Goal: Task Accomplishment & Management: Complete application form

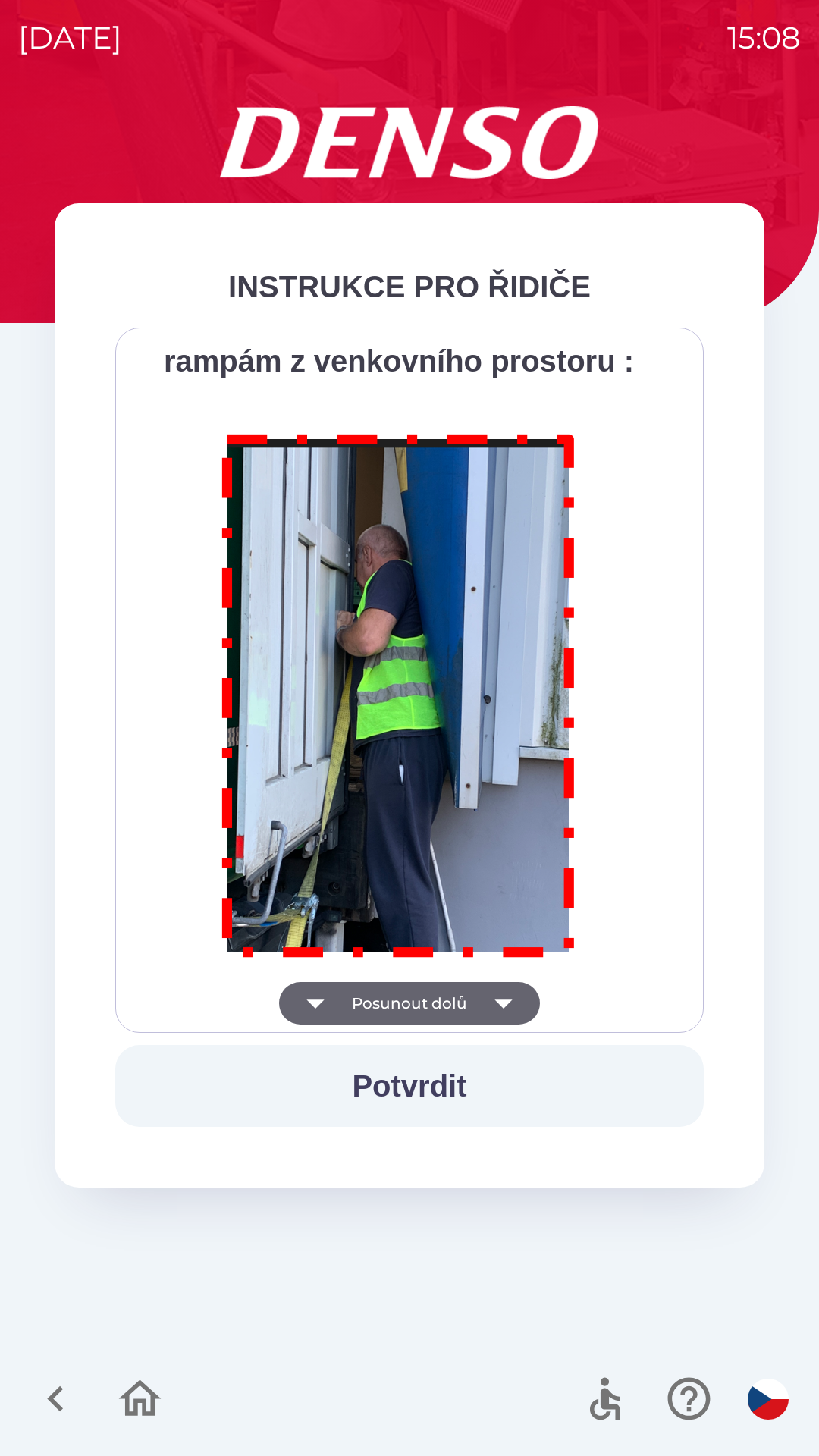
scroll to position [8525, 0]
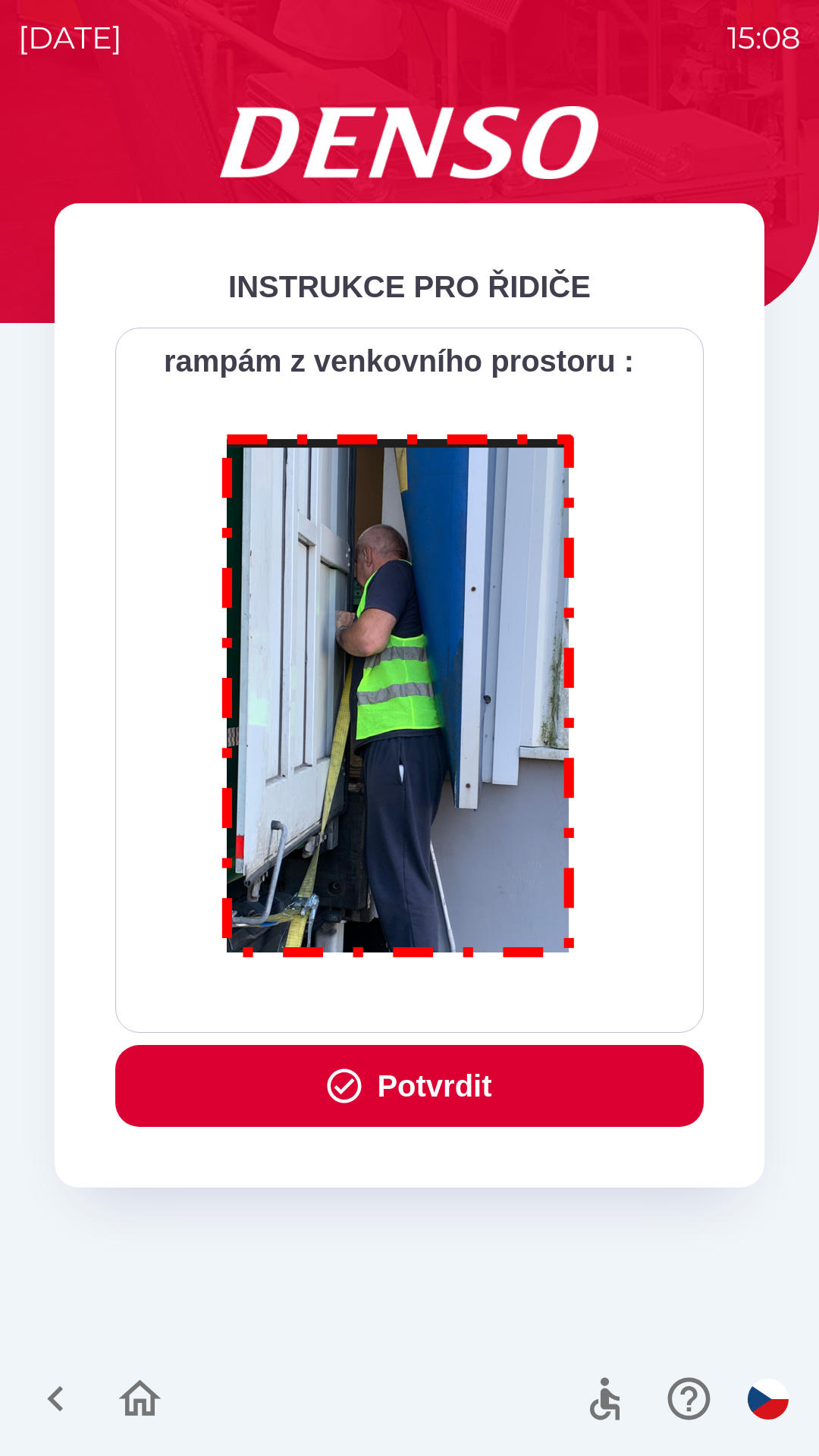
click at [396, 1089] on button "Potvrdit" at bounding box center [410, 1086] width 589 height 82
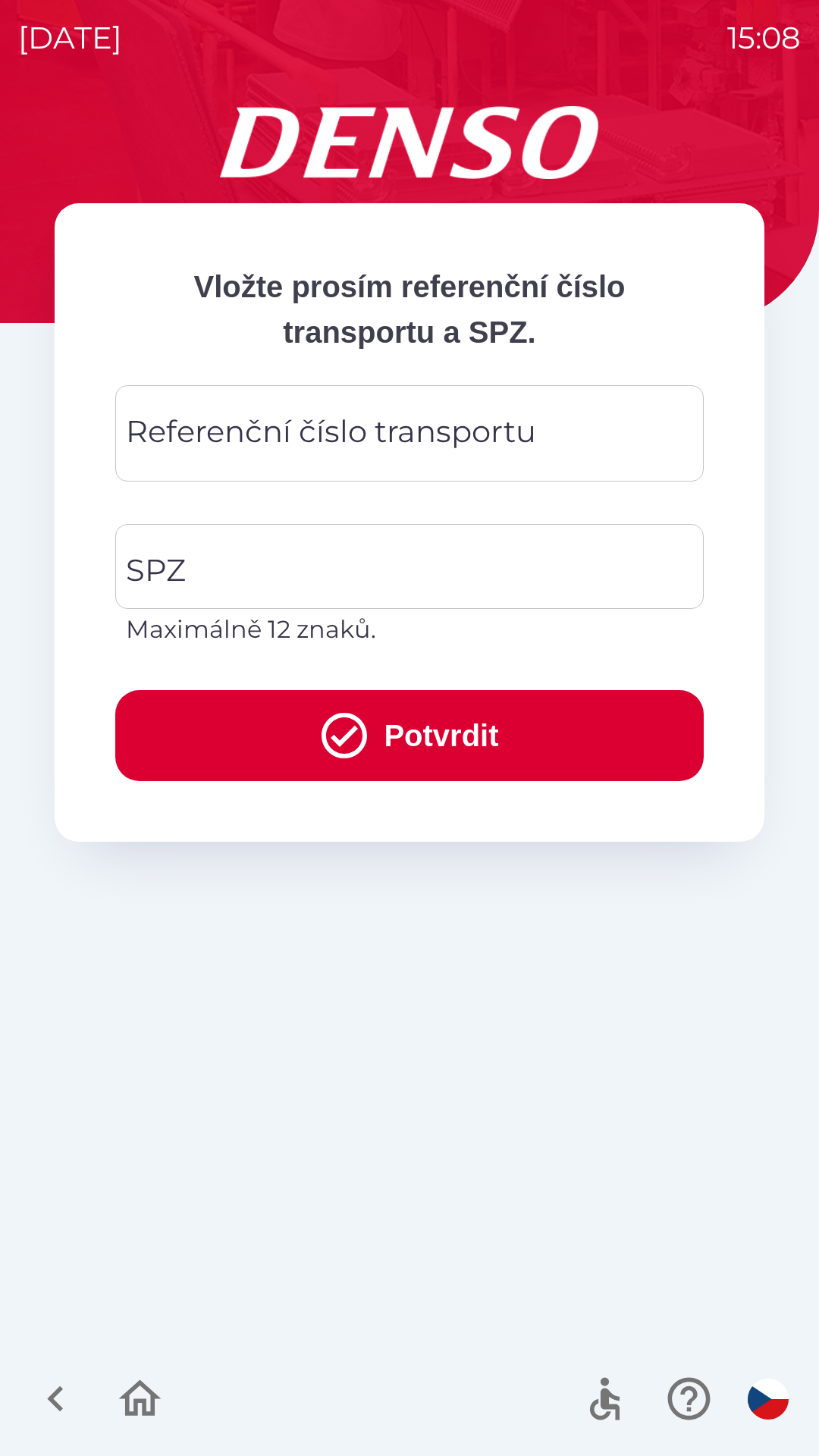
click at [437, 419] on div "Referenční číslo transportu Referenční číslo transportu" at bounding box center [410, 434] width 589 height 96
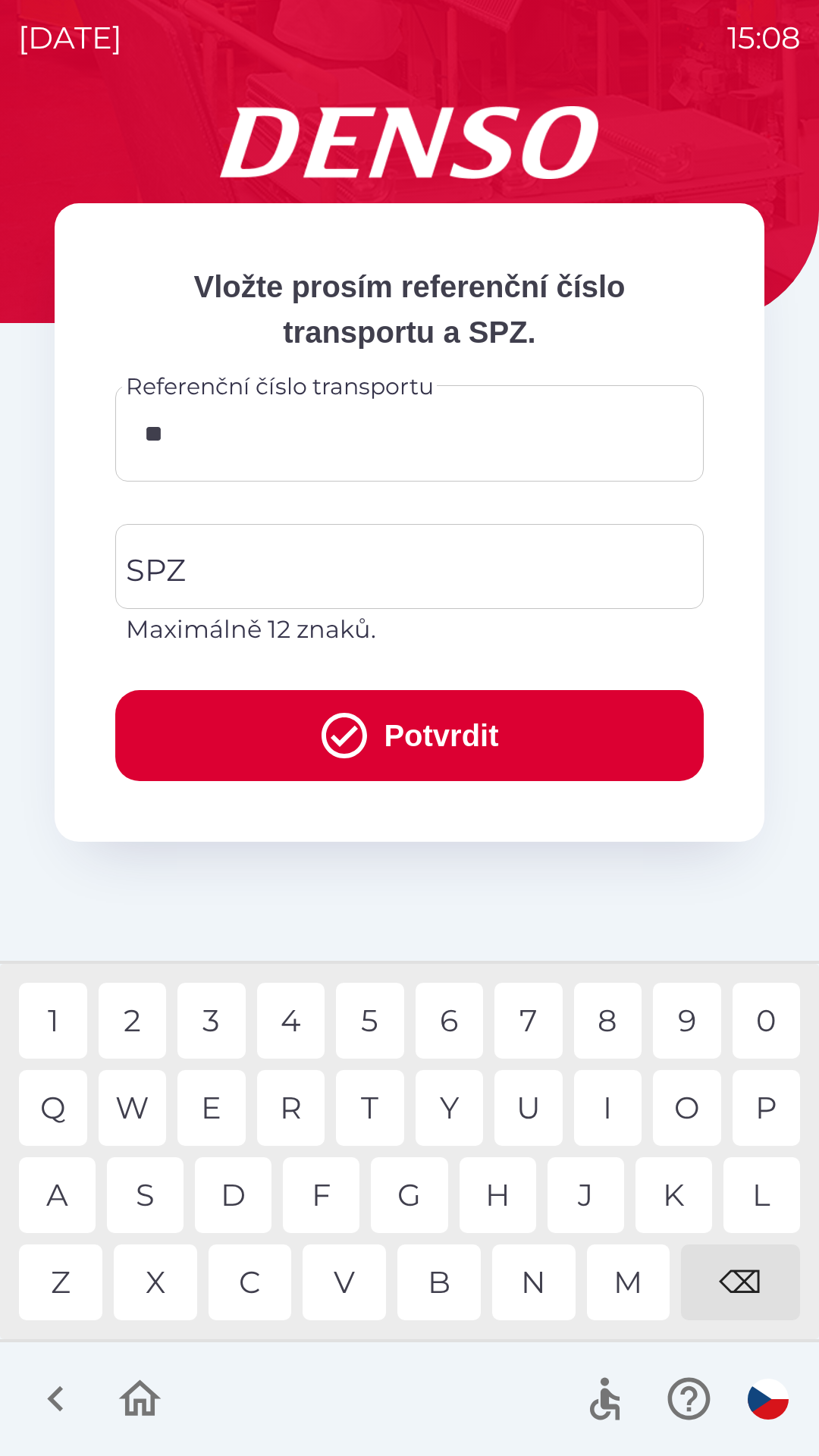
click at [661, 1194] on div "K" at bounding box center [674, 1195] width 77 height 76
click at [597, 1010] on div "8" at bounding box center [608, 1020] width 68 height 76
click at [757, 1013] on div "0" at bounding box center [766, 1020] width 68 height 76
type input "******"
click at [283, 558] on input "SPZ" at bounding box center [398, 567] width 552 height 71
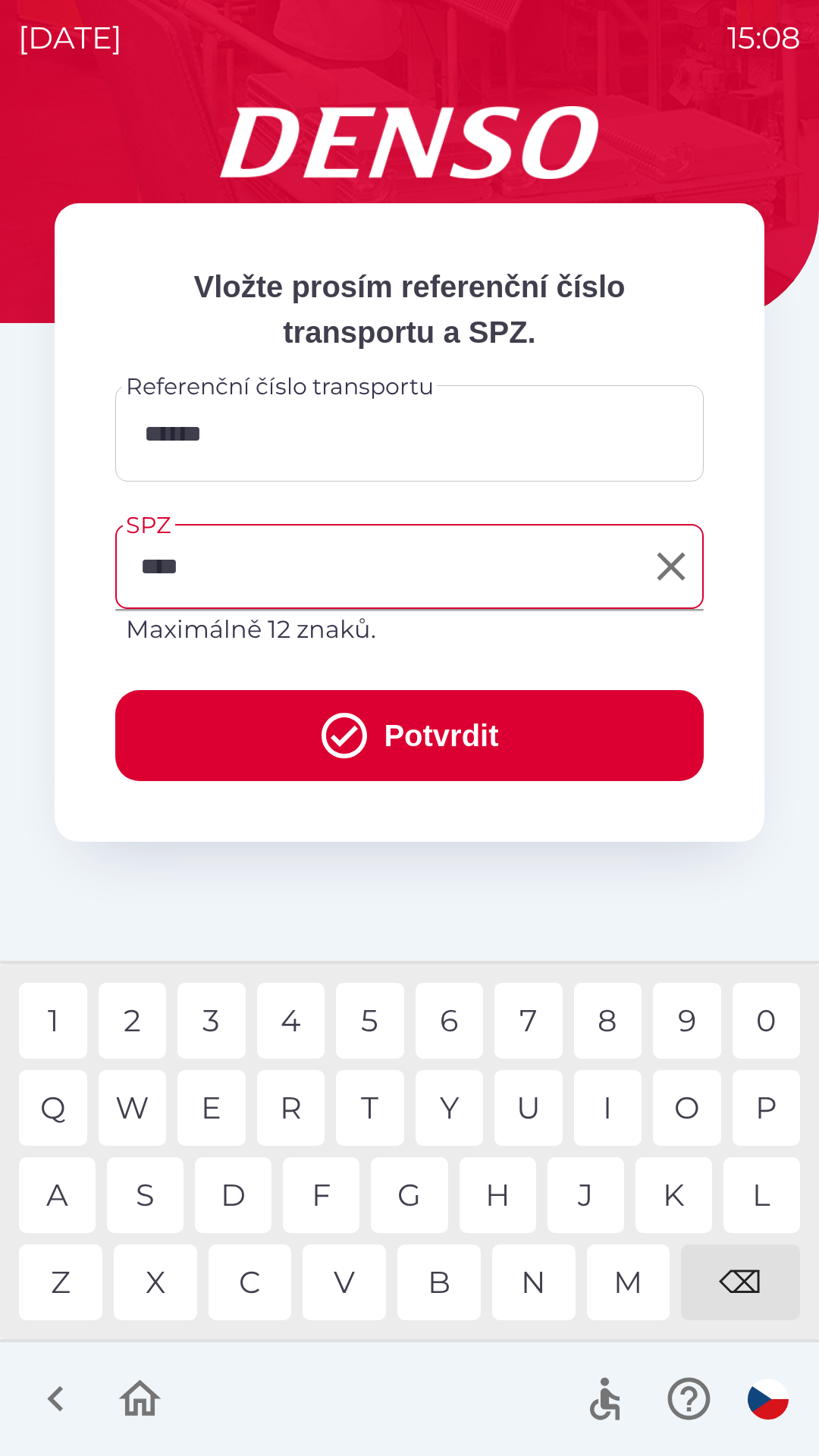
click at [437, 1020] on div "6" at bounding box center [449, 1020] width 68 height 76
type input "*******"
click at [347, 711] on icon "submit" at bounding box center [344, 735] width 55 height 55
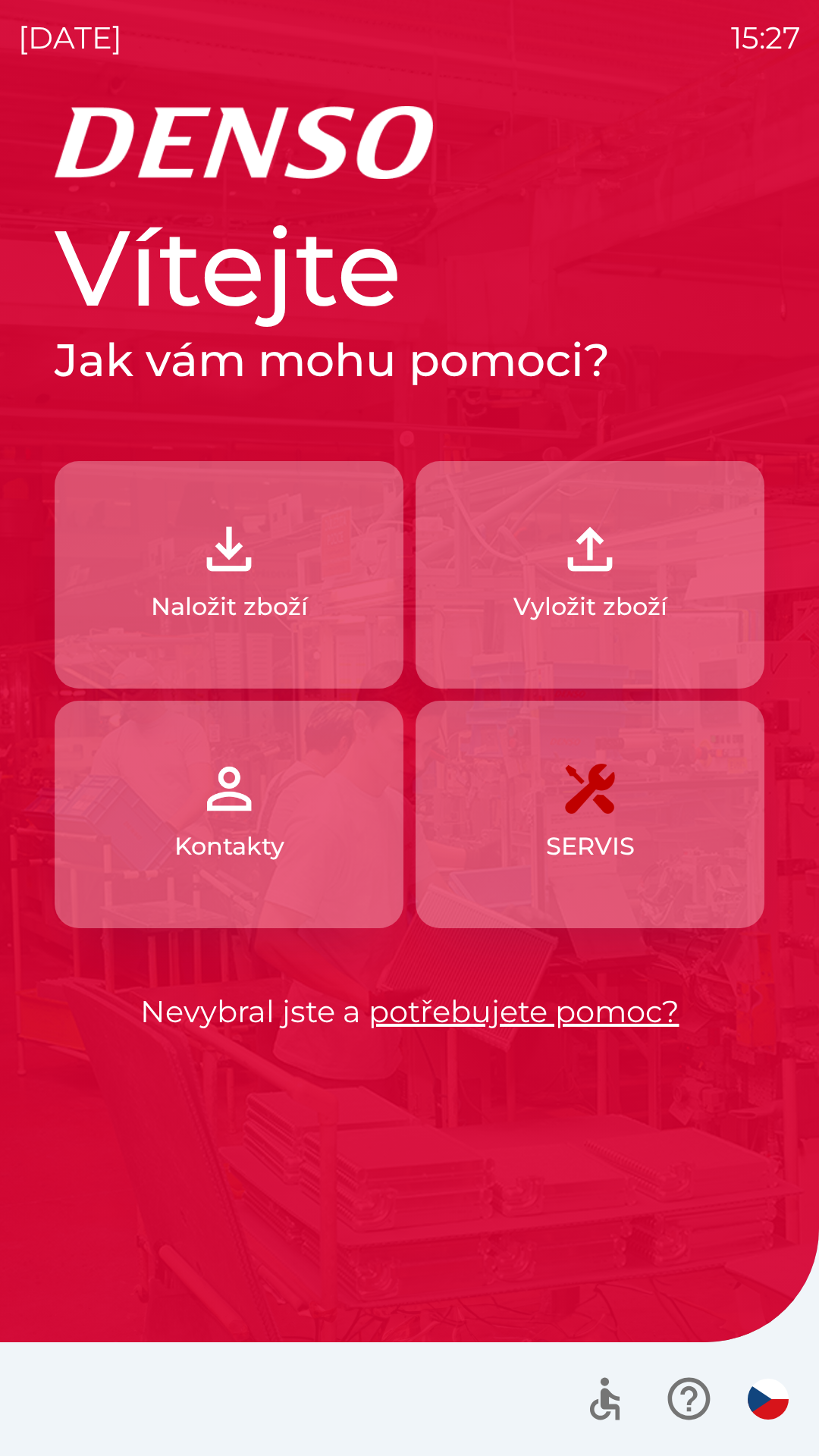
click at [269, 596] on p "Naložit zboží" at bounding box center [229, 607] width 157 height 37
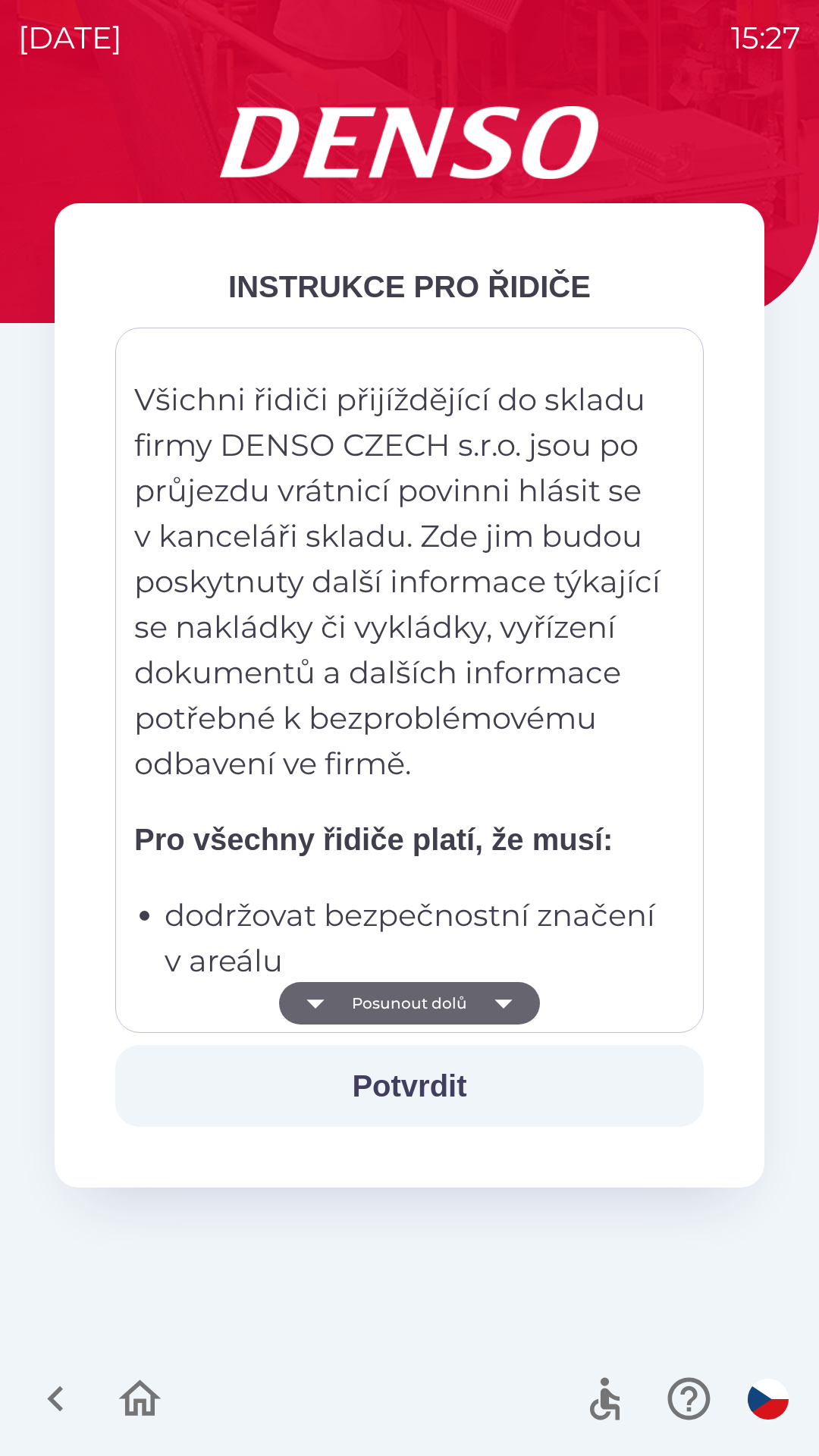
click at [421, 1002] on button "Posunout dolů" at bounding box center [410, 1003] width 261 height 42
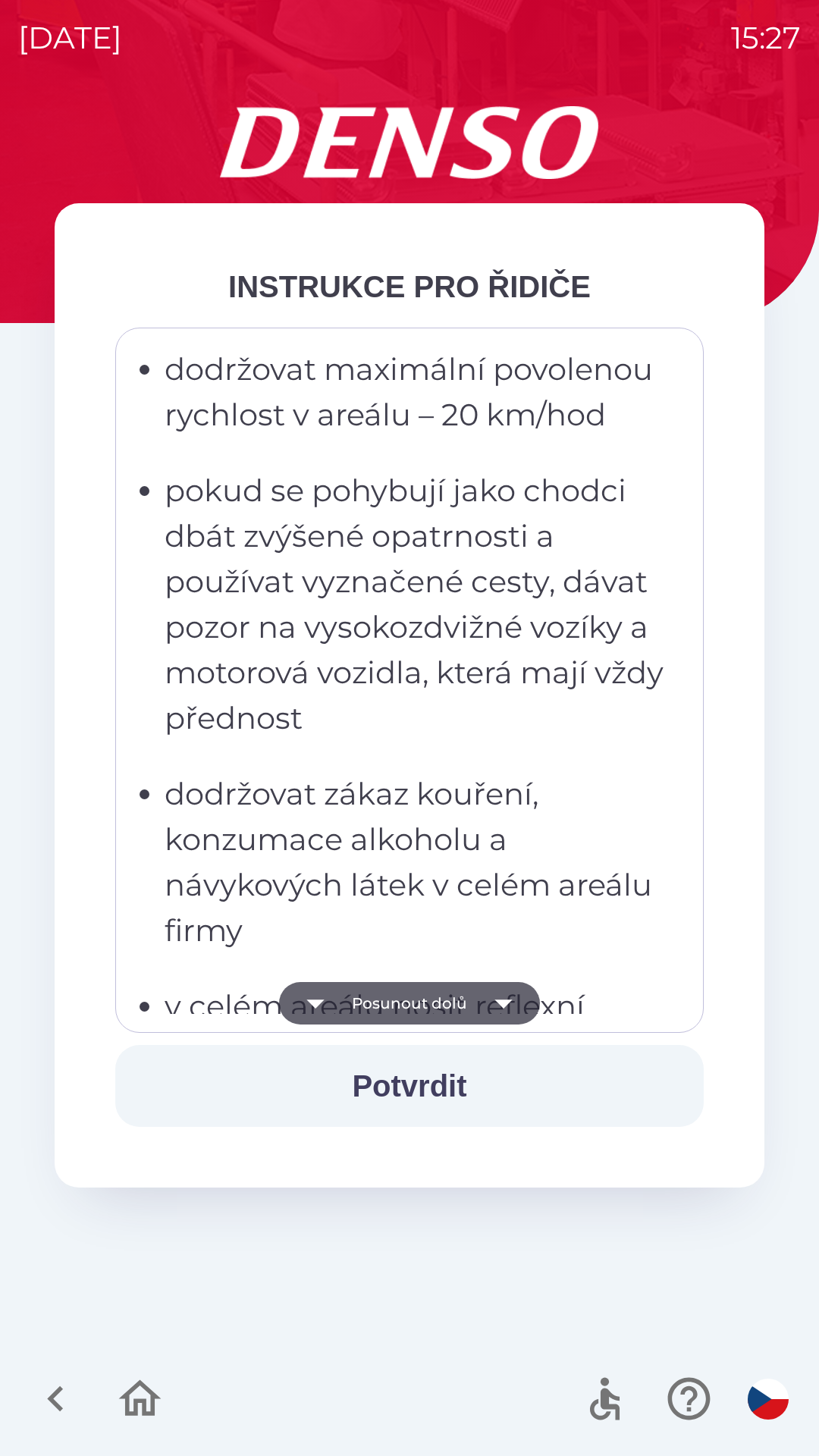
click at [450, 993] on button "Posunout dolů" at bounding box center [410, 1003] width 261 height 42
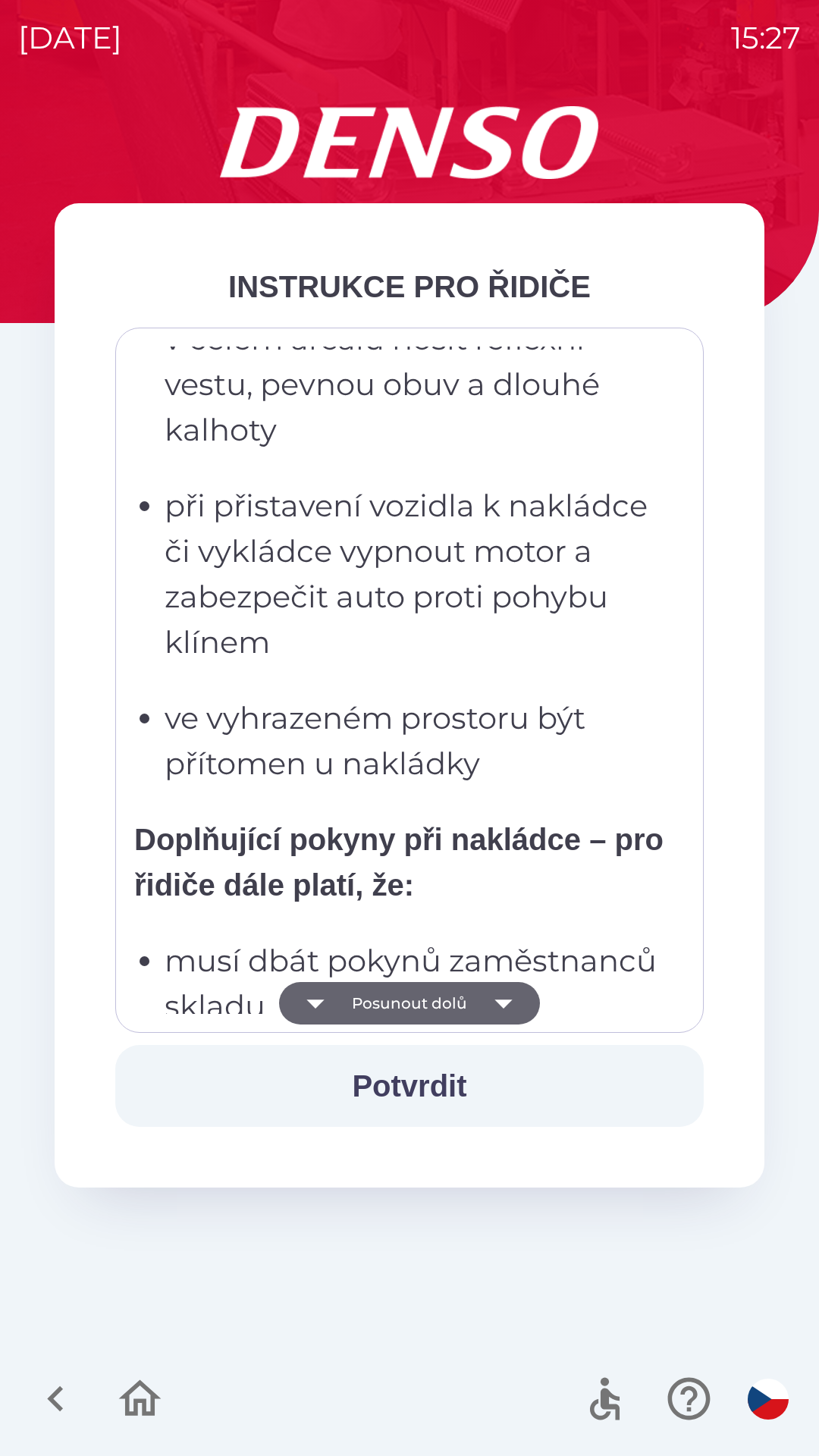
click at [480, 996] on button "Posunout dolů" at bounding box center [410, 1003] width 261 height 42
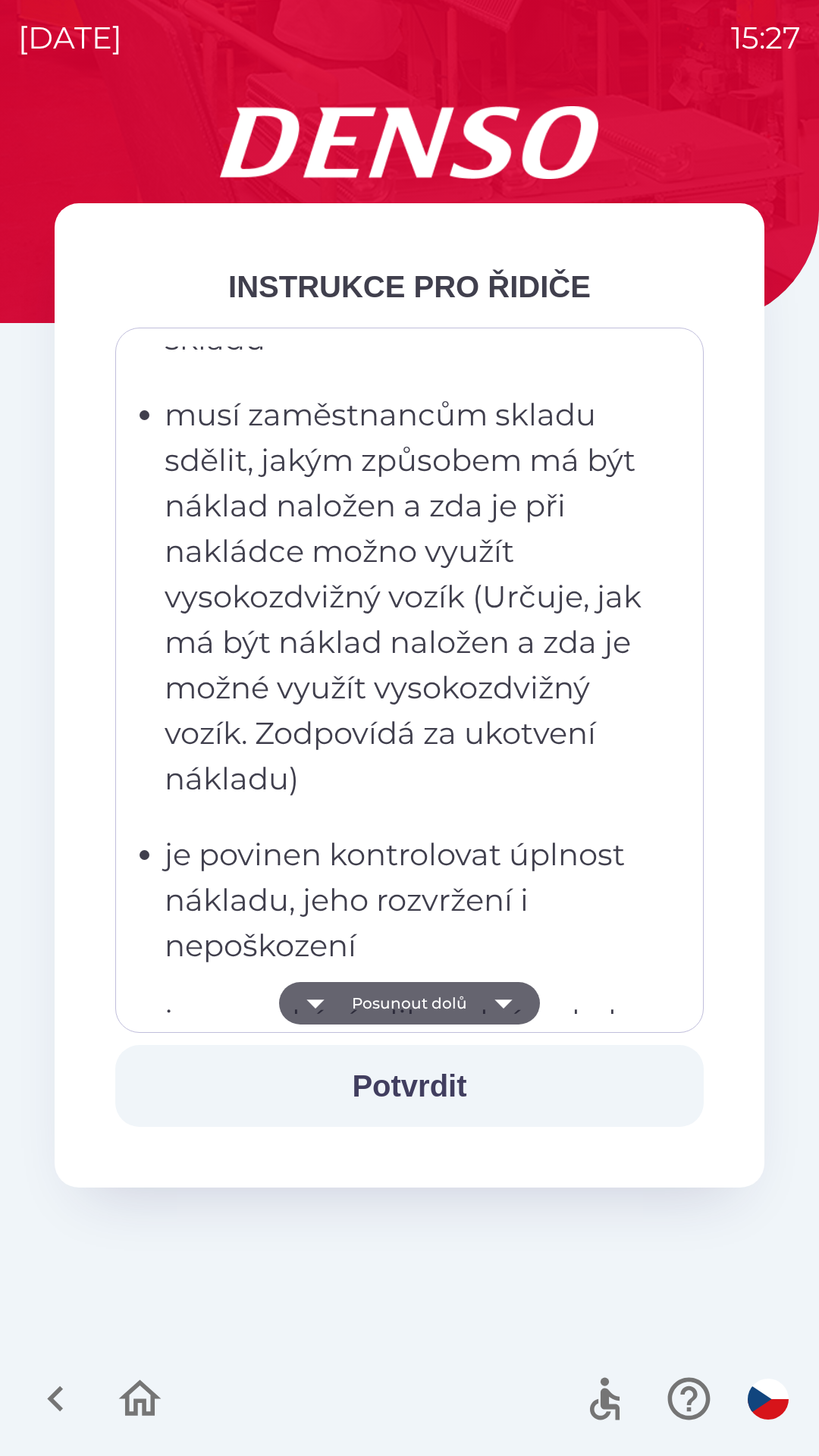
click at [476, 1005] on button "Posunout dolů" at bounding box center [410, 1003] width 261 height 42
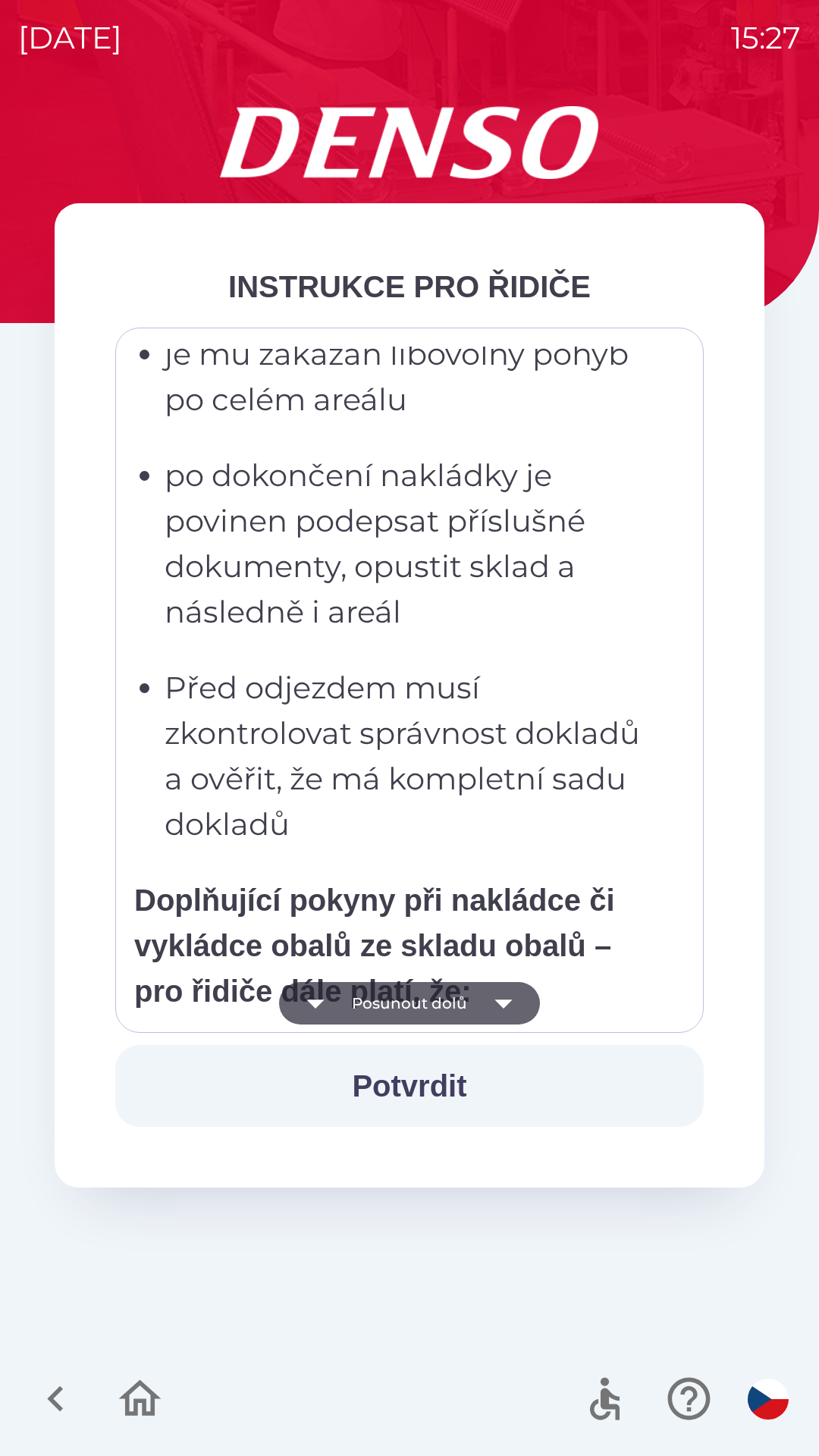
click at [472, 1006] on button "Posunout dolů" at bounding box center [410, 1003] width 261 height 42
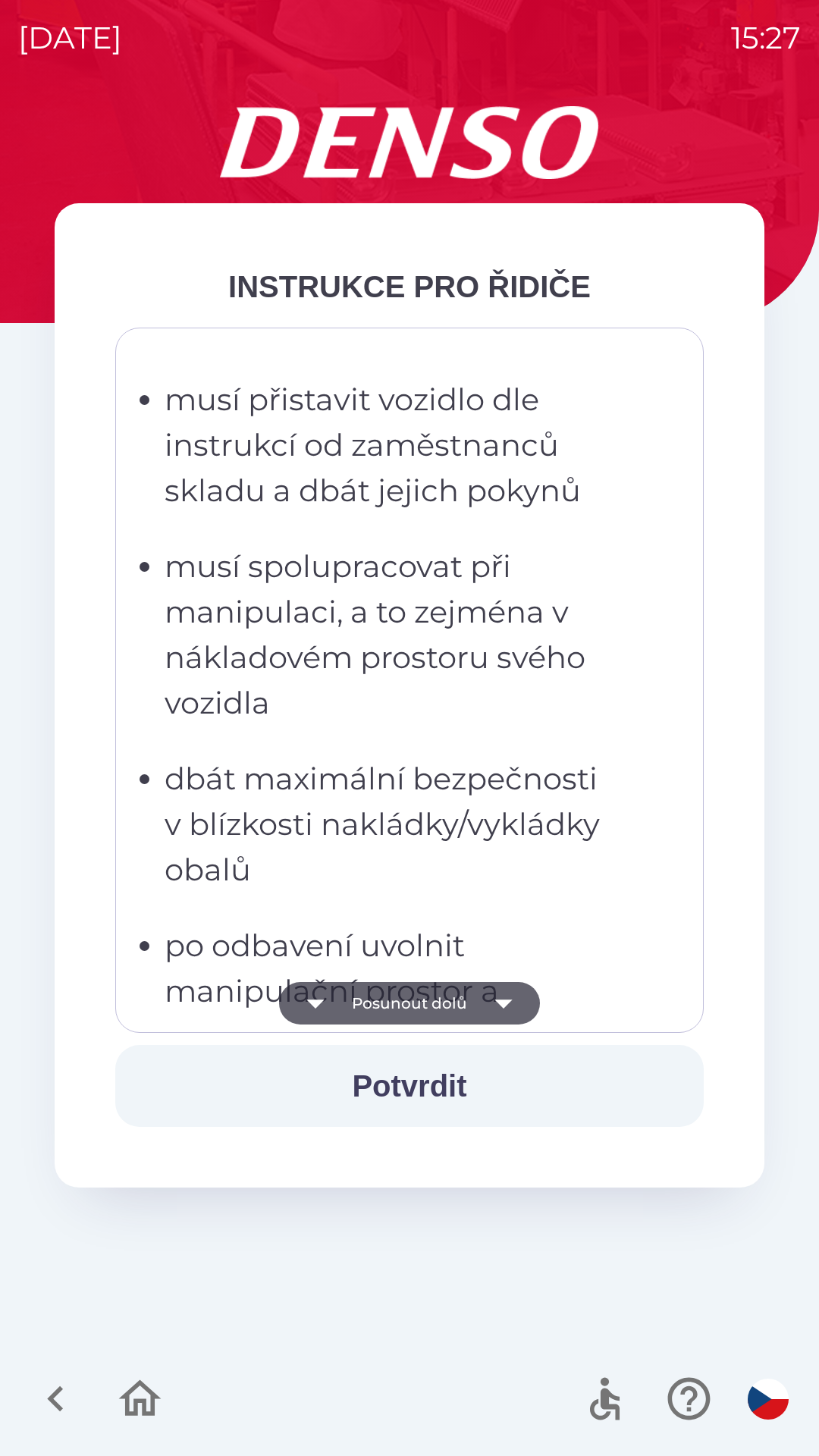
click at [496, 1011] on icon "button" at bounding box center [504, 1003] width 42 height 42
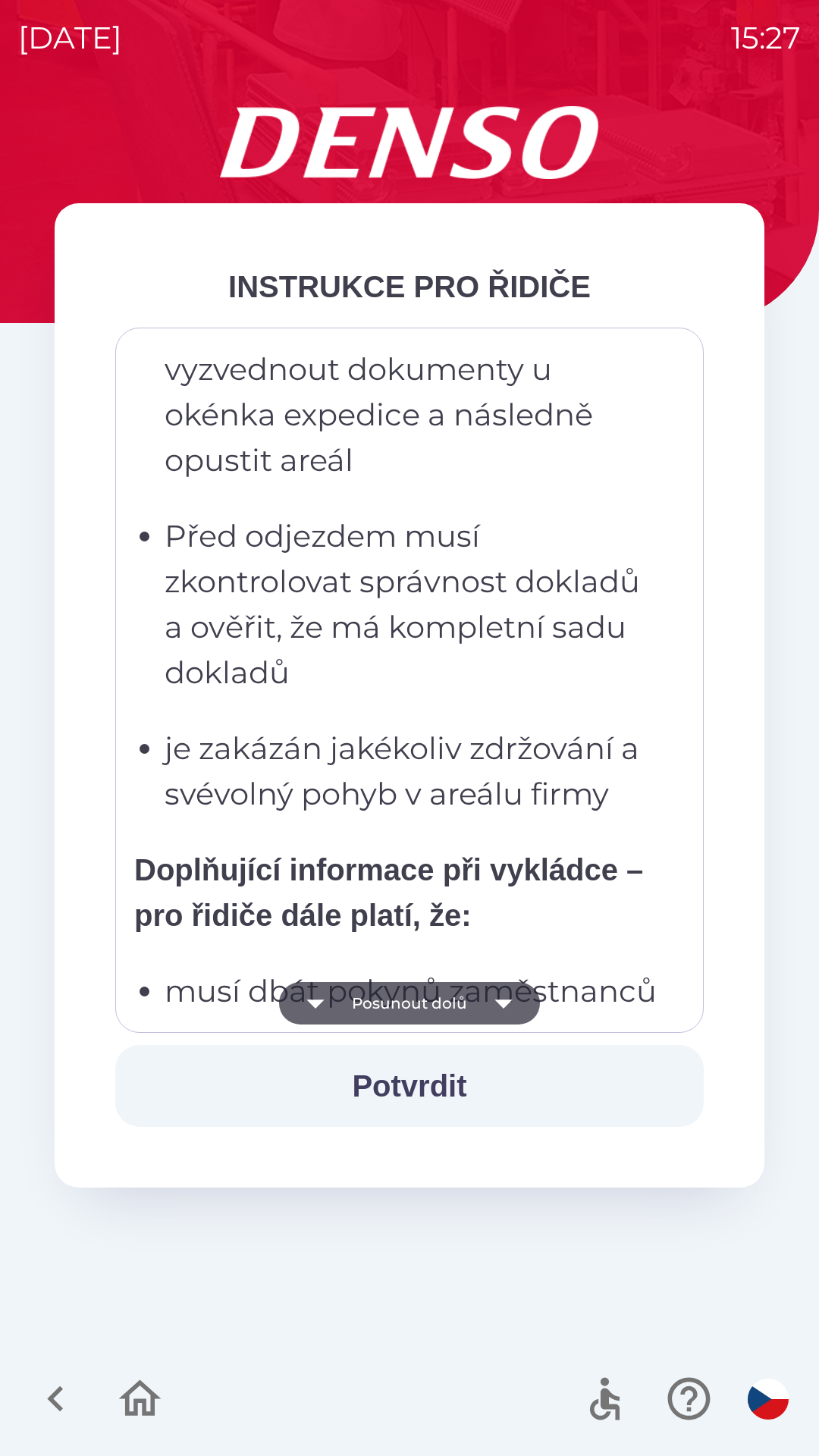
click at [504, 1001] on icon "button" at bounding box center [503, 1004] width 17 height 9
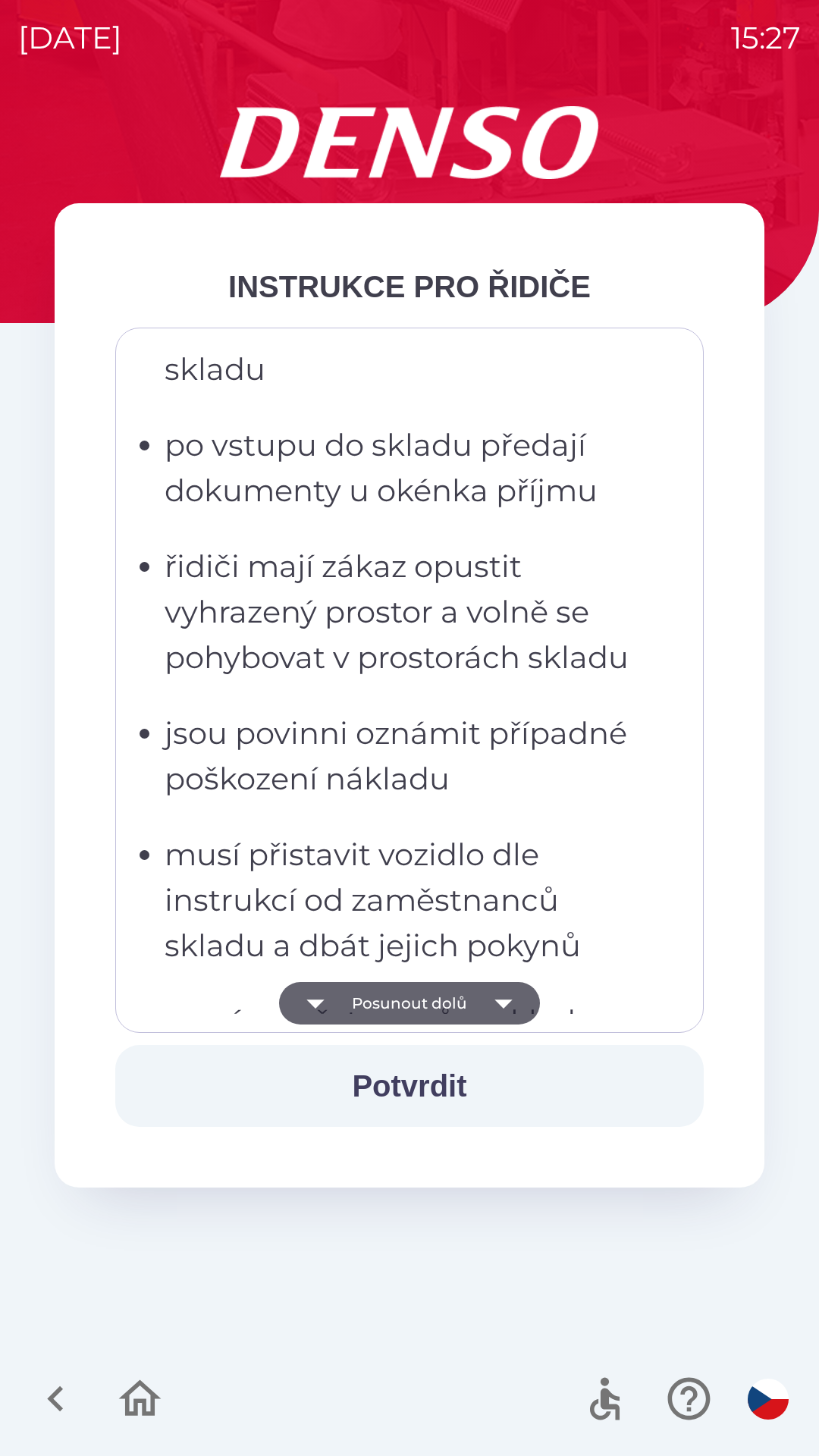
click at [493, 1002] on icon "button" at bounding box center [504, 1003] width 42 height 42
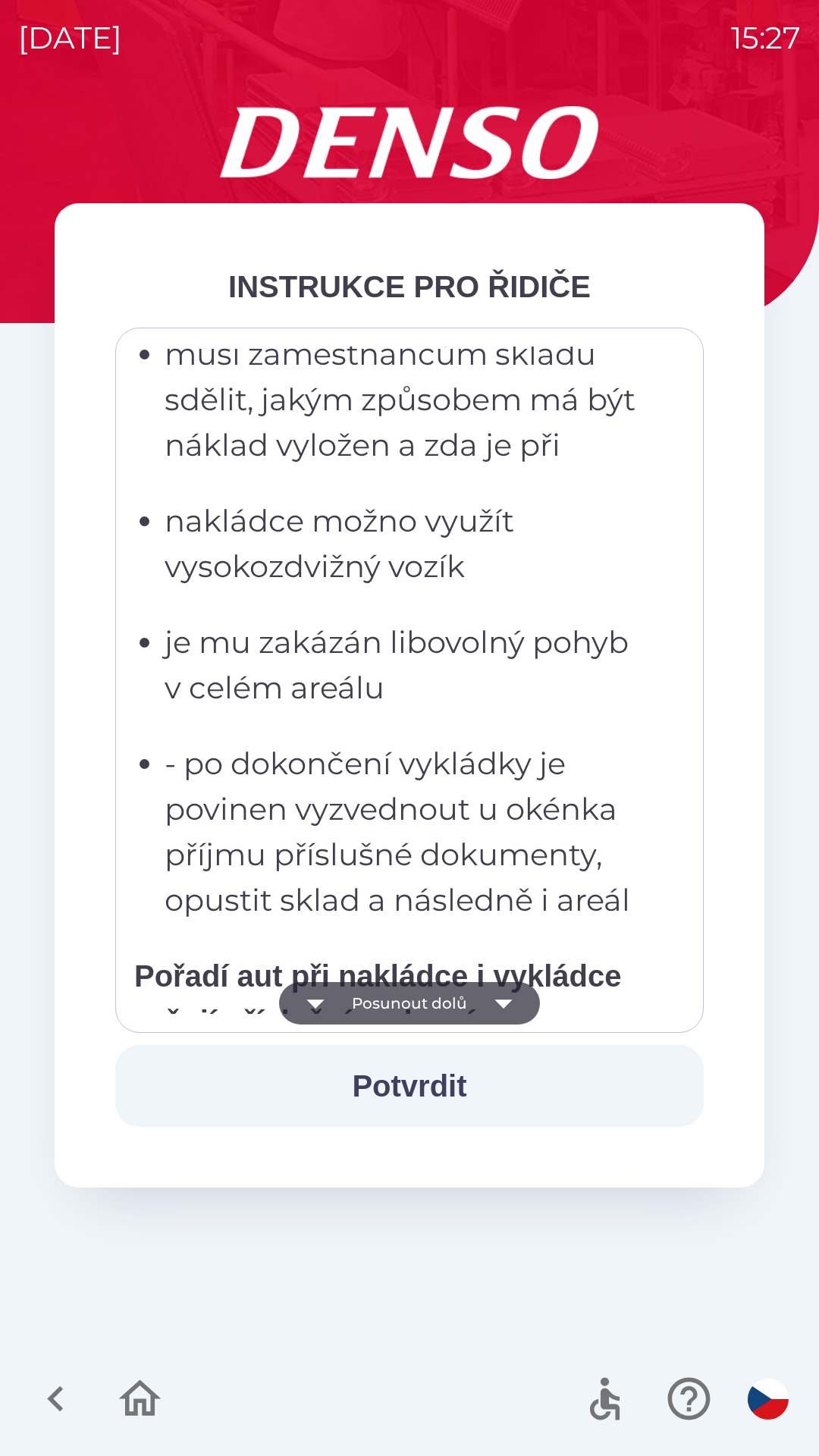
click at [497, 1003] on icon "button" at bounding box center [504, 1003] width 42 height 42
click at [502, 1000] on icon "button" at bounding box center [503, 1004] width 17 height 9
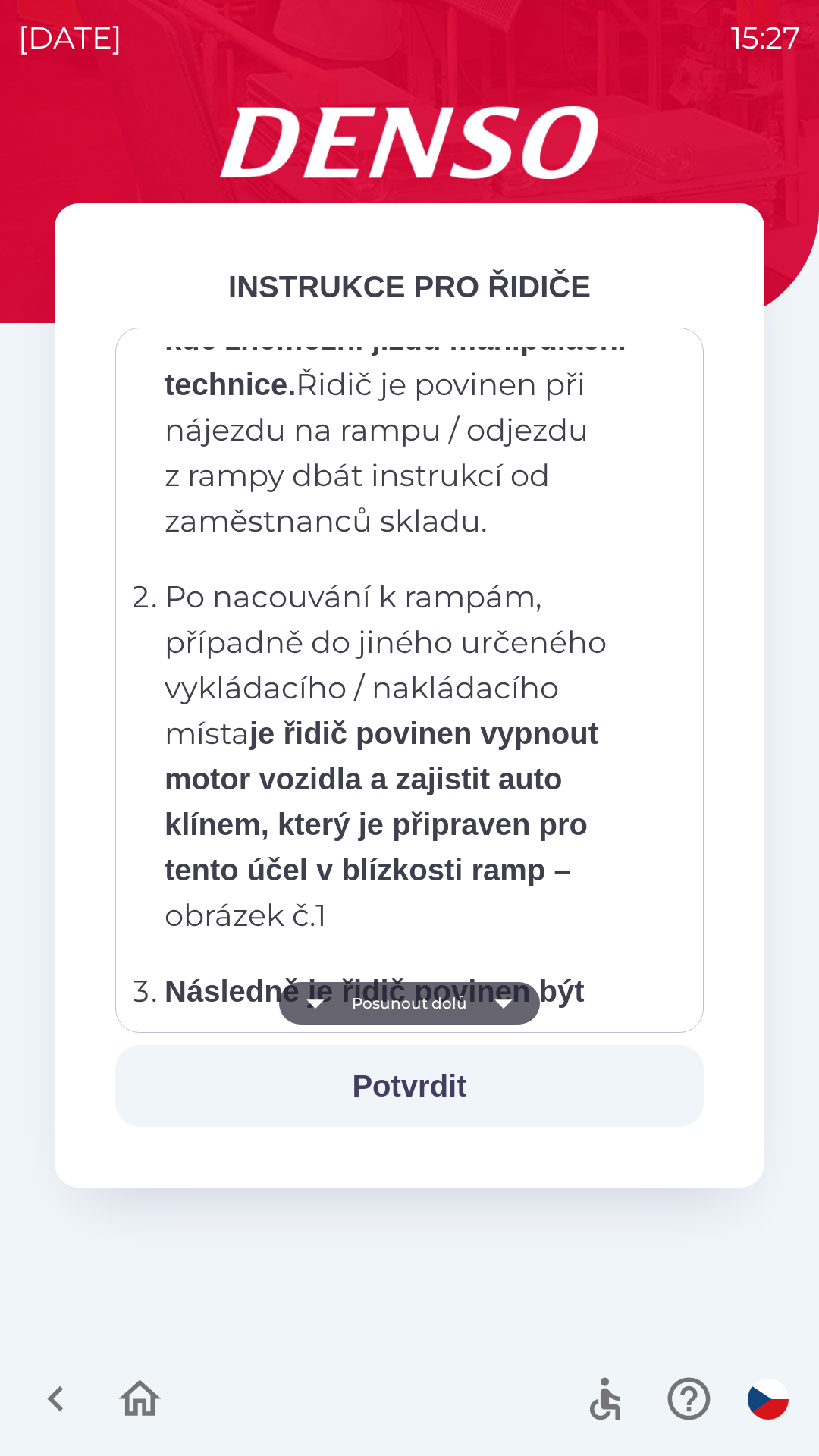
click at [499, 1000] on icon "button" at bounding box center [503, 1004] width 17 height 9
click at [491, 1003] on icon "button" at bounding box center [504, 1003] width 42 height 42
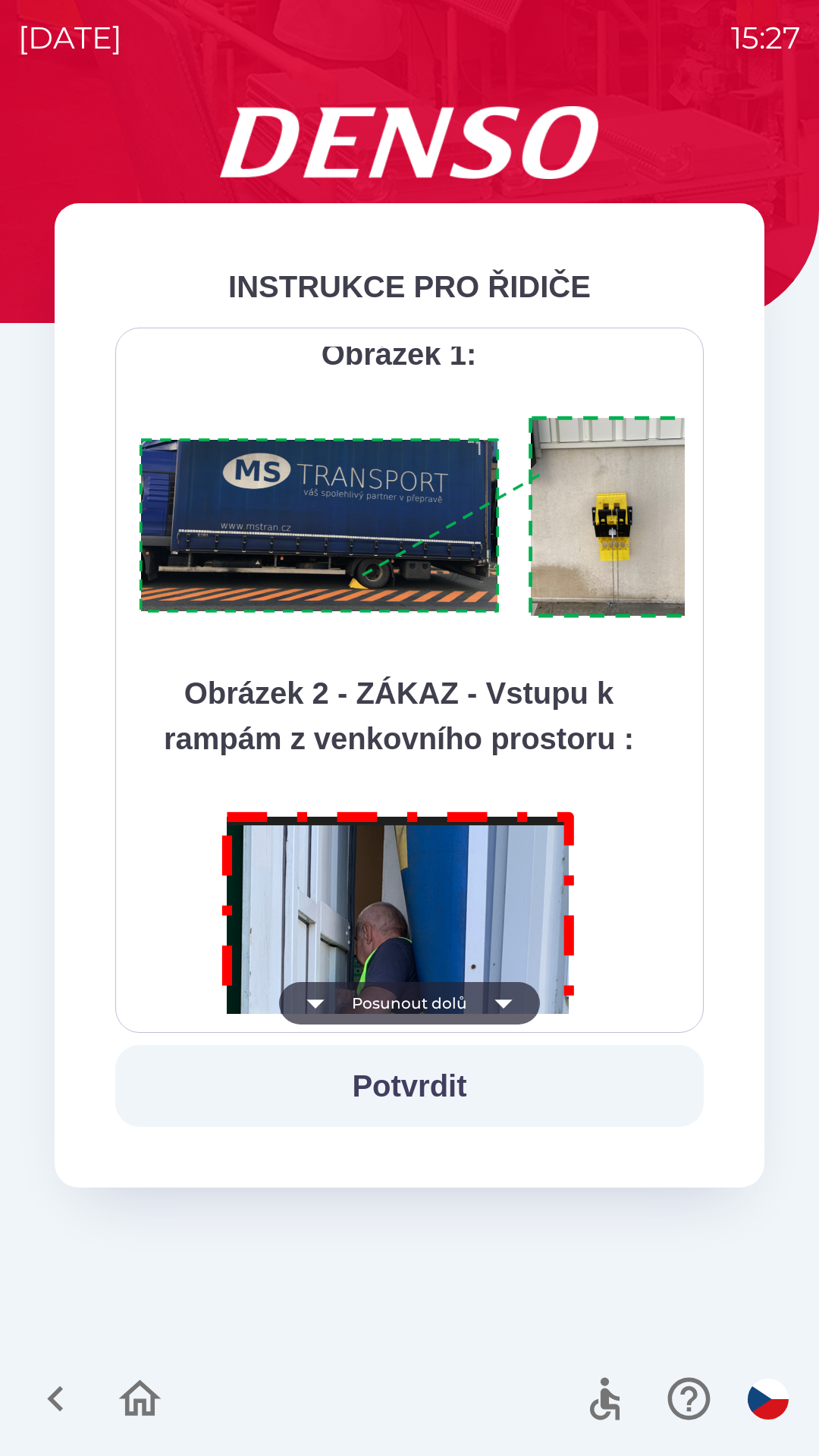
click at [500, 994] on icon "button" at bounding box center [504, 1003] width 42 height 42
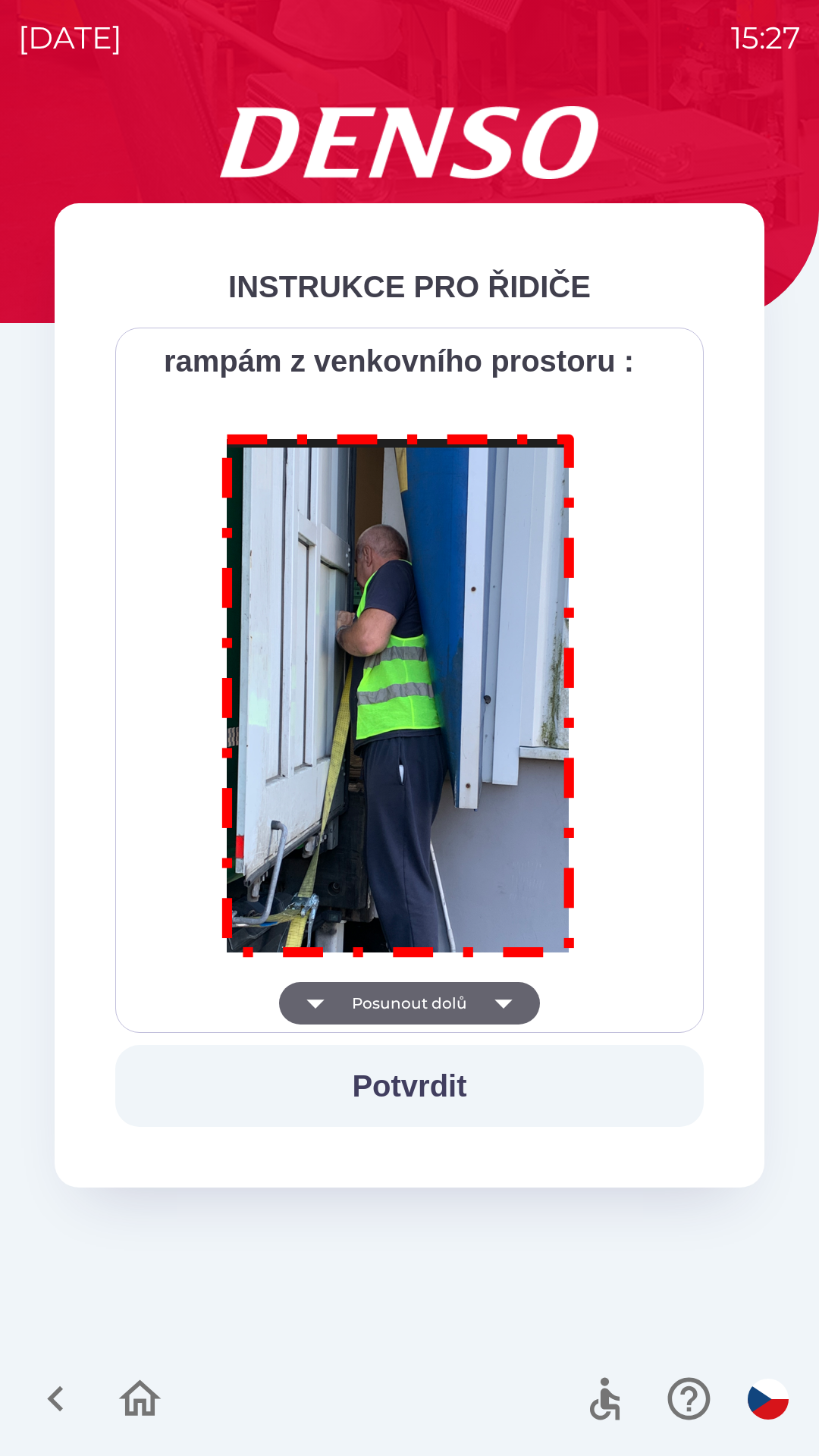
click at [501, 995] on div "Všichni řidiči přijíždějící do skladu firmy DENSO CZECH s.r.o. jsou po průjezdu…" at bounding box center [410, 680] width 551 height 668
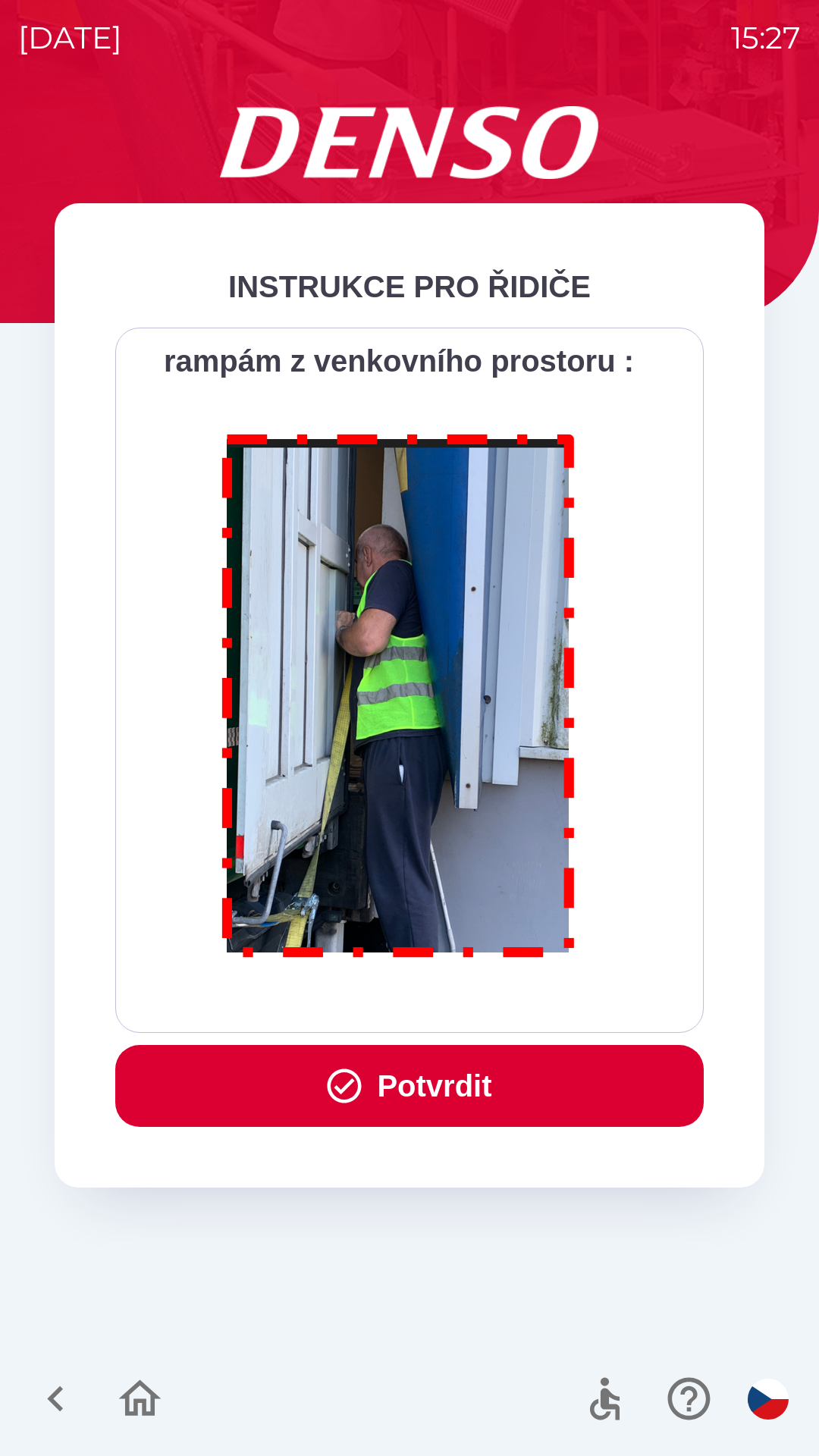
click at [499, 1000] on div "Všichni řidiči přijíždějící do skladu firmy DENSO CZECH s.r.o. jsou po průjezdu…" at bounding box center [410, 680] width 551 height 668
click at [436, 1114] on button "Potvrdit" at bounding box center [410, 1086] width 589 height 82
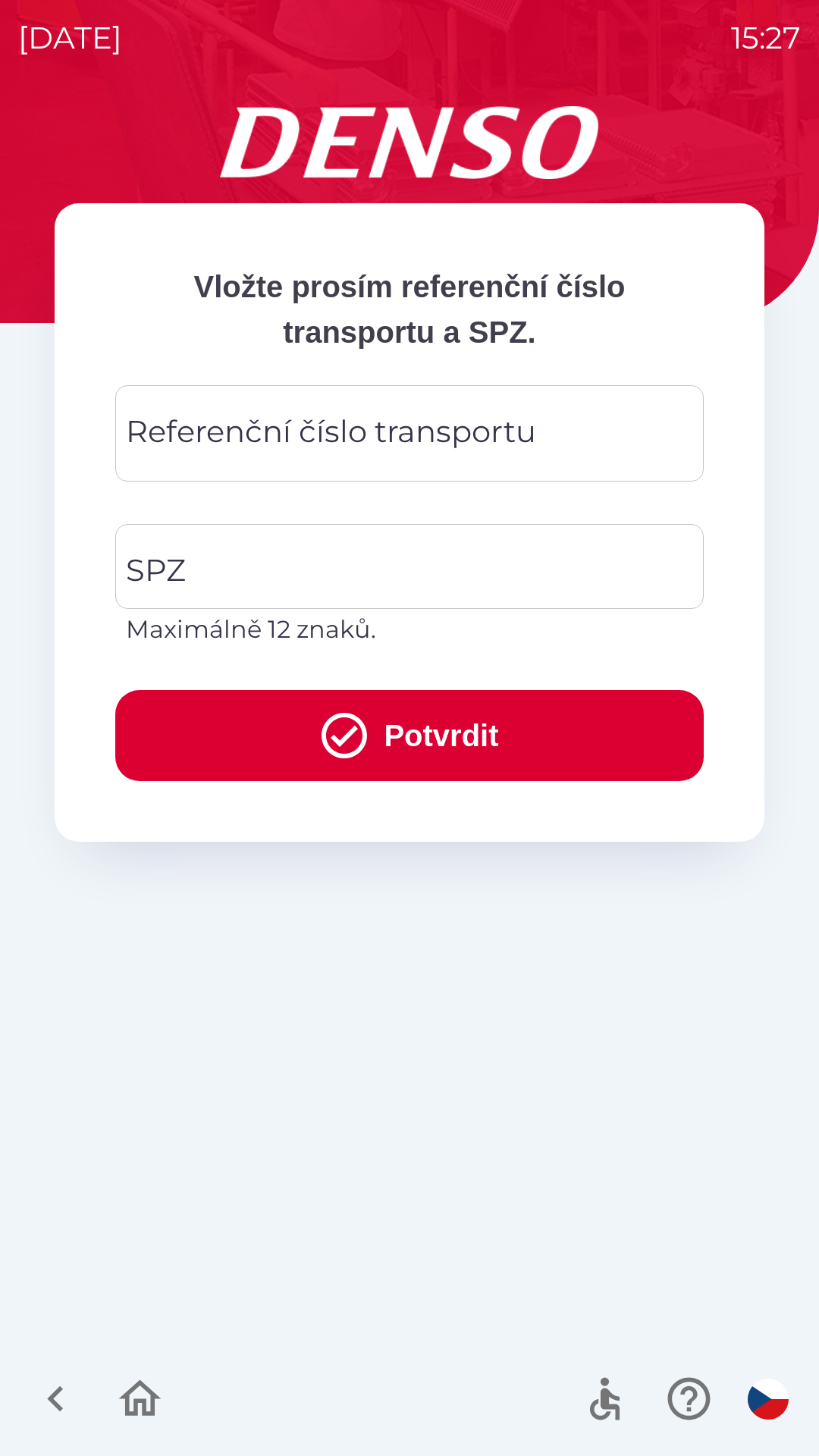
click at [442, 426] on div "Referenční číslo transportu Referenční číslo transportu" at bounding box center [410, 434] width 589 height 96
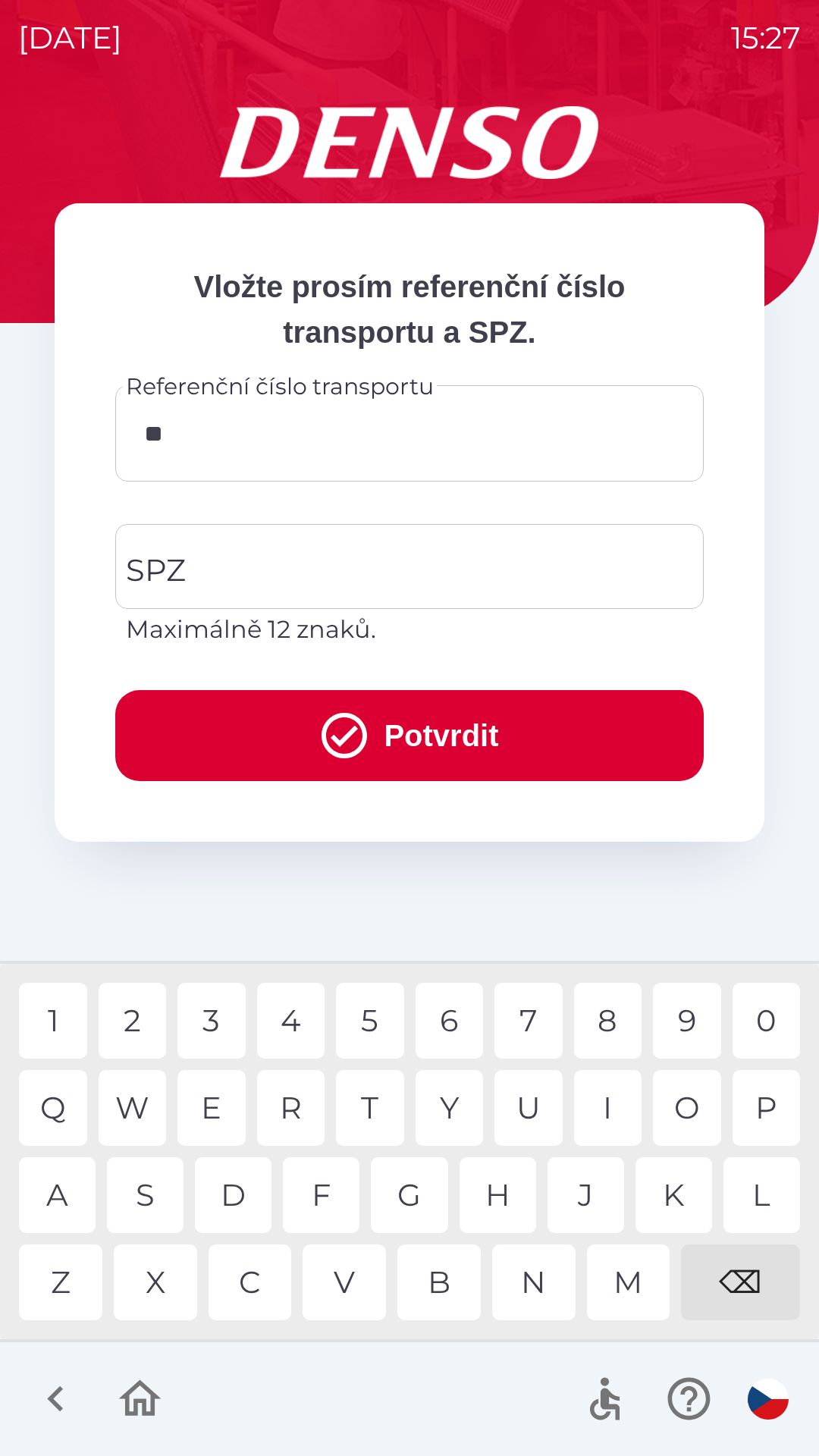
click at [53, 1103] on div "Q" at bounding box center [53, 1108] width 68 height 76
click at [426, 1282] on div "B" at bounding box center [438, 1283] width 84 height 76
click at [137, 1098] on div "W" at bounding box center [132, 1108] width 68 height 76
type input "*********"
click at [433, 548] on input "SPZ" at bounding box center [398, 567] width 552 height 71
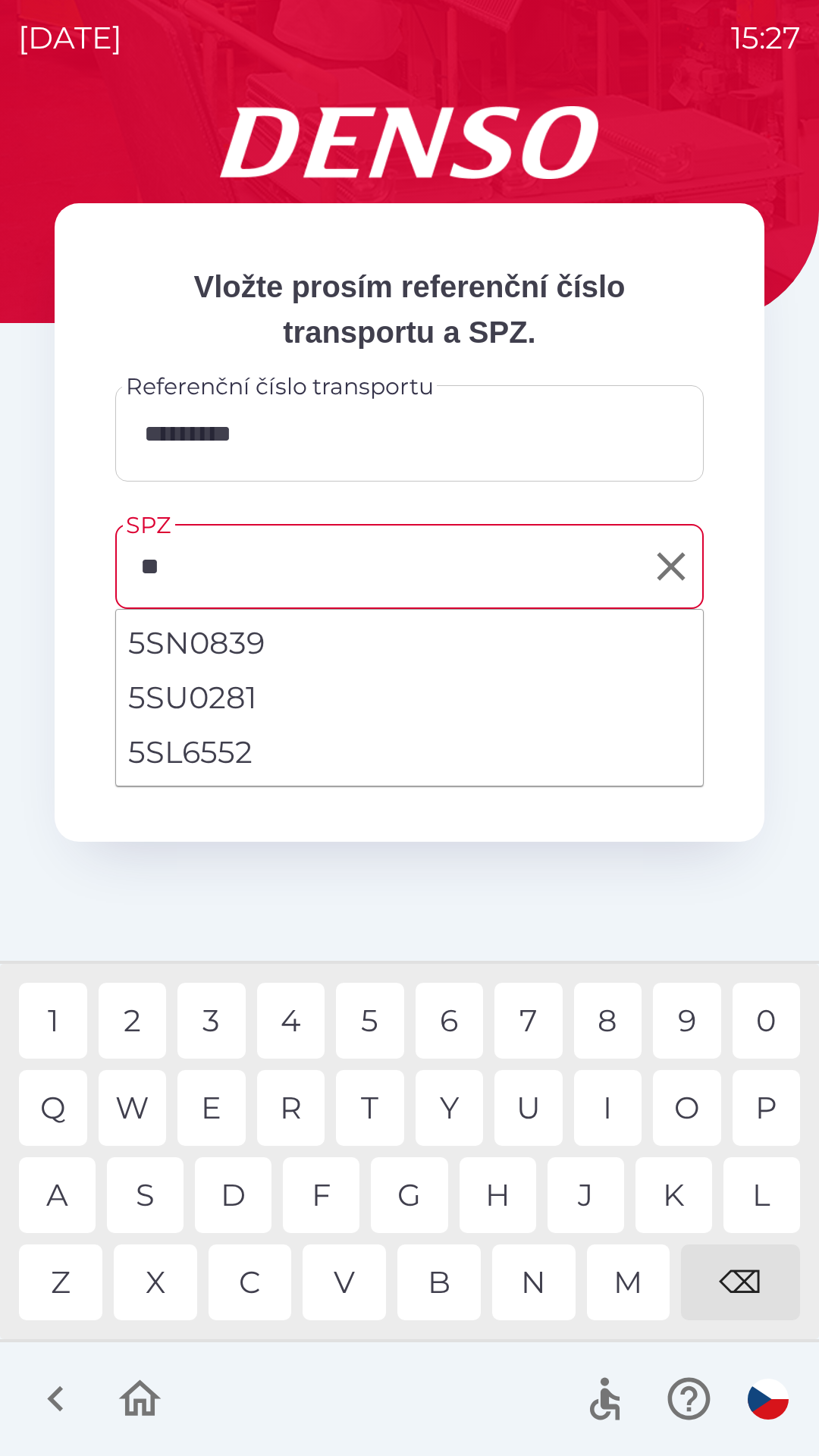
click at [139, 1185] on div "S" at bounding box center [145, 1195] width 77 height 76
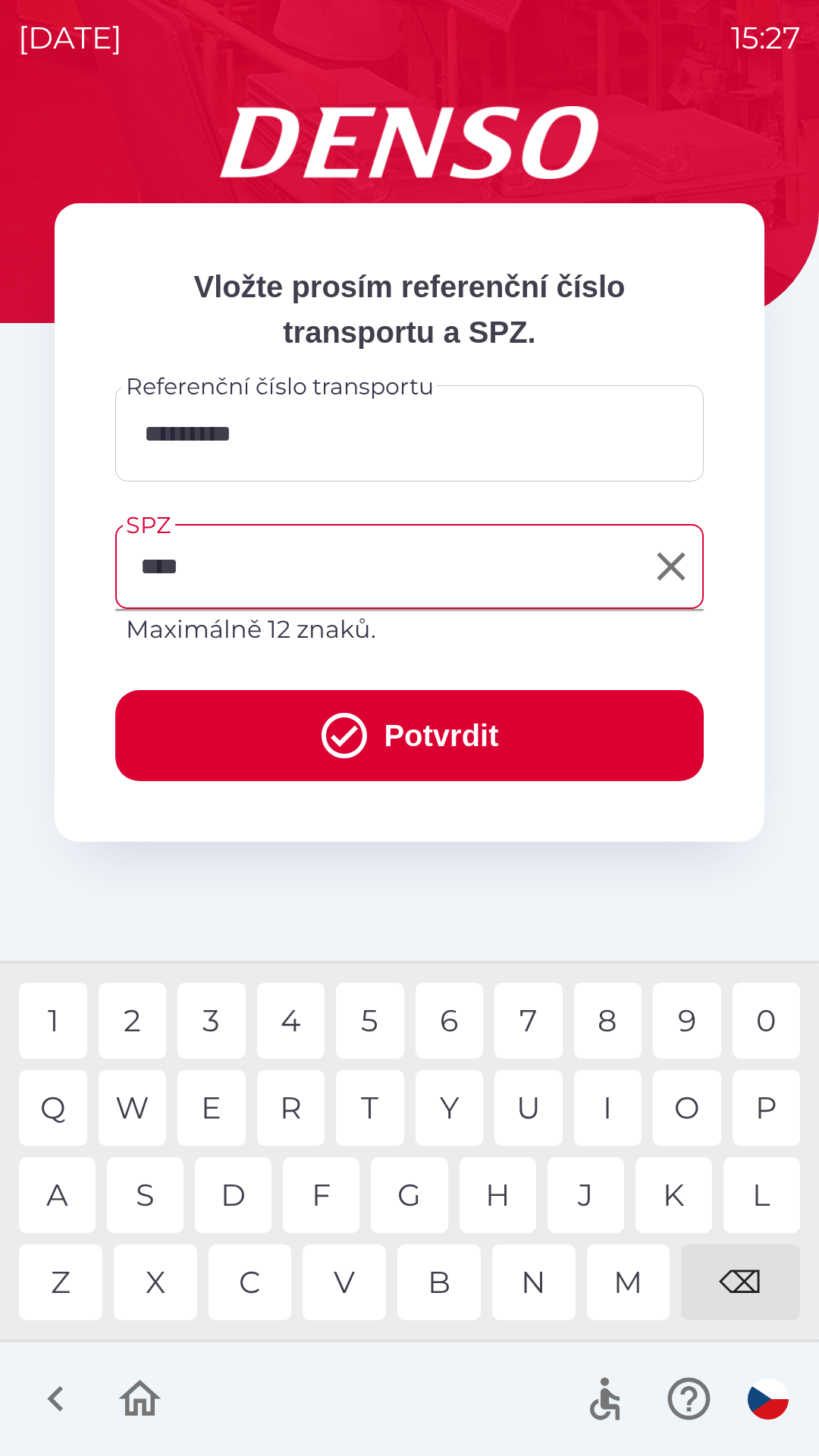
click at [751, 1025] on div "0" at bounding box center [766, 1020] width 68 height 76
type input "*******"
click at [411, 737] on button "Potvrdit" at bounding box center [410, 735] width 589 height 91
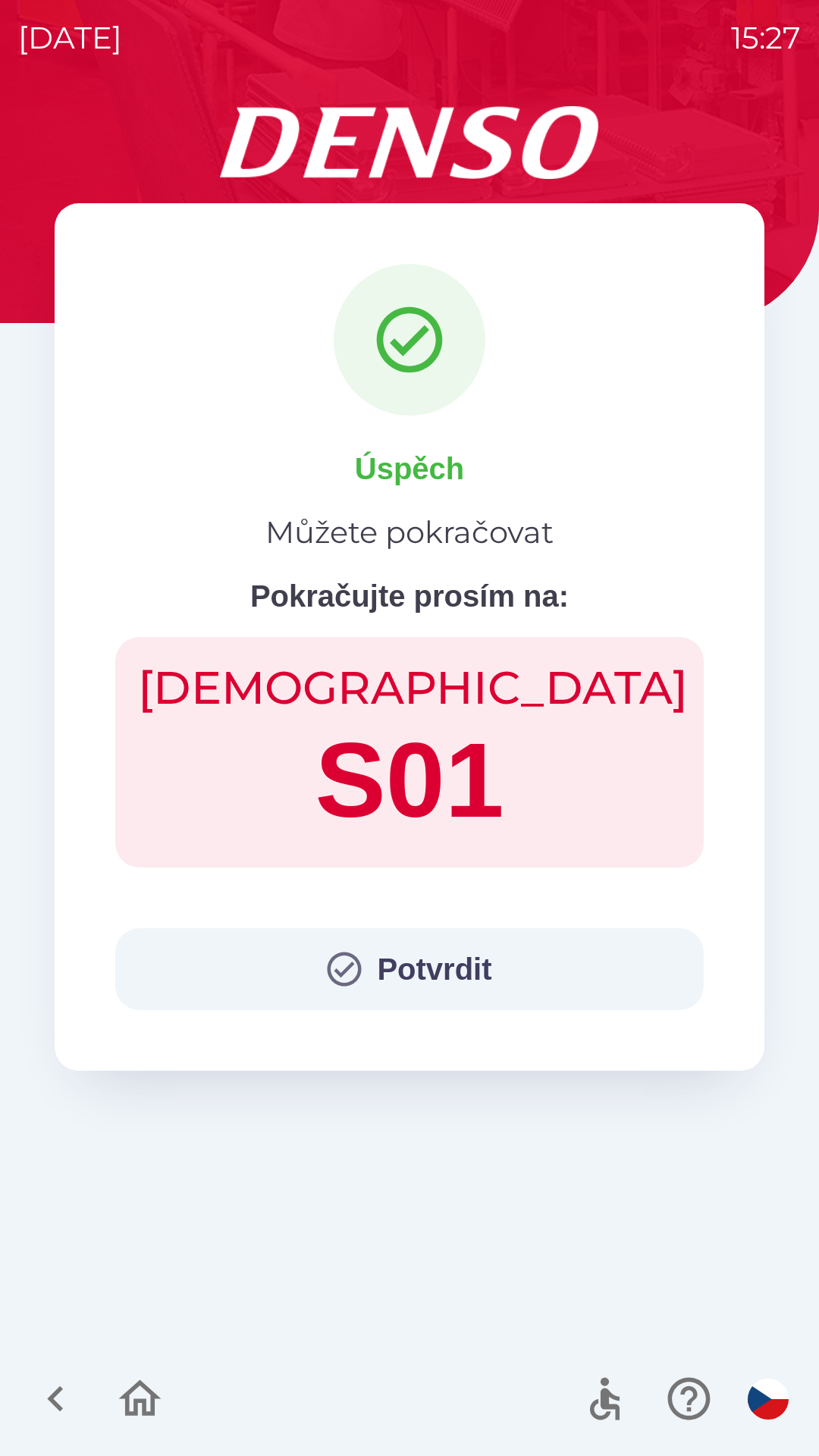
click at [472, 981] on button "Potvrdit" at bounding box center [410, 969] width 589 height 82
